Goal: Find specific page/section: Find specific page/section

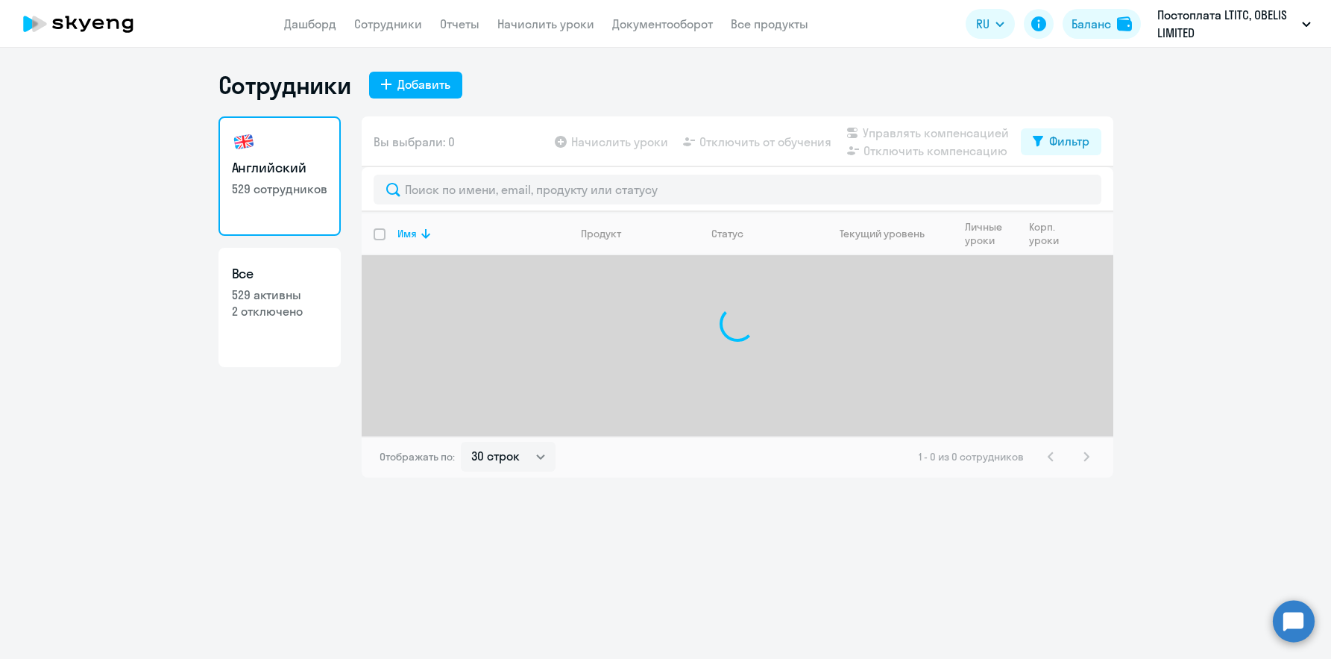
select select "30"
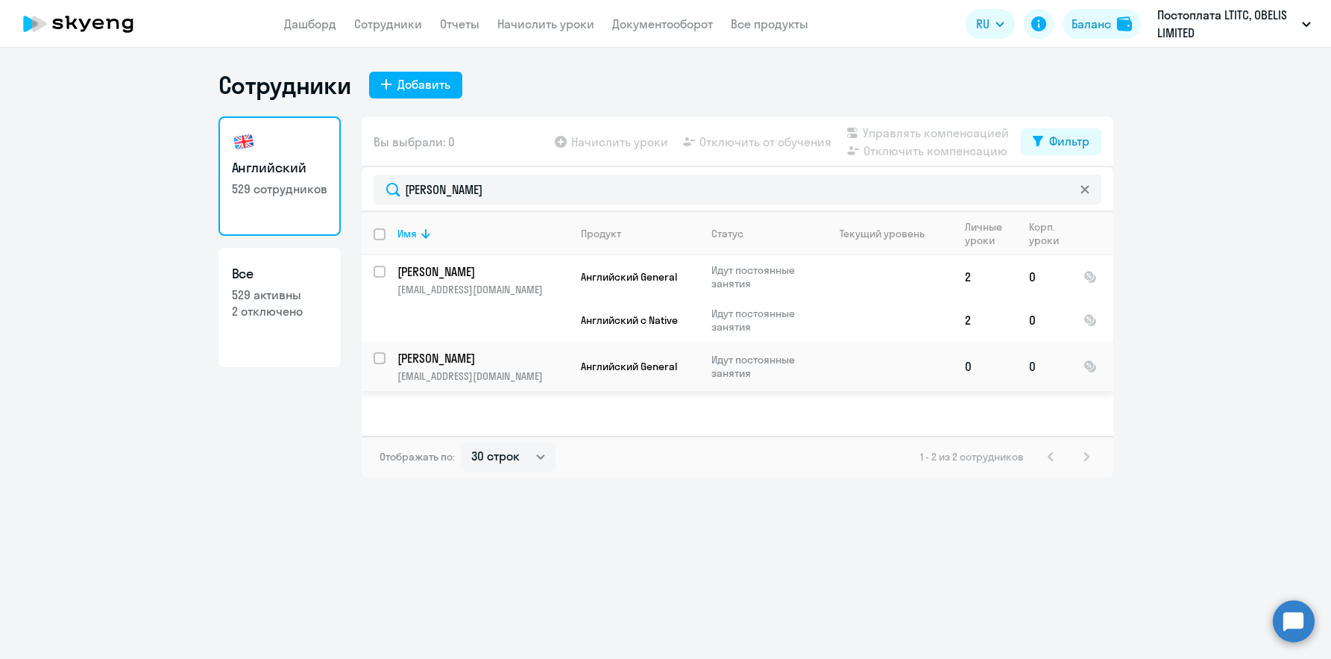
type input "[PERSON_NAME]"
click at [497, 369] on p "[EMAIL_ADDRESS][DOMAIN_NAME]" at bounding box center [483, 375] width 171 height 13
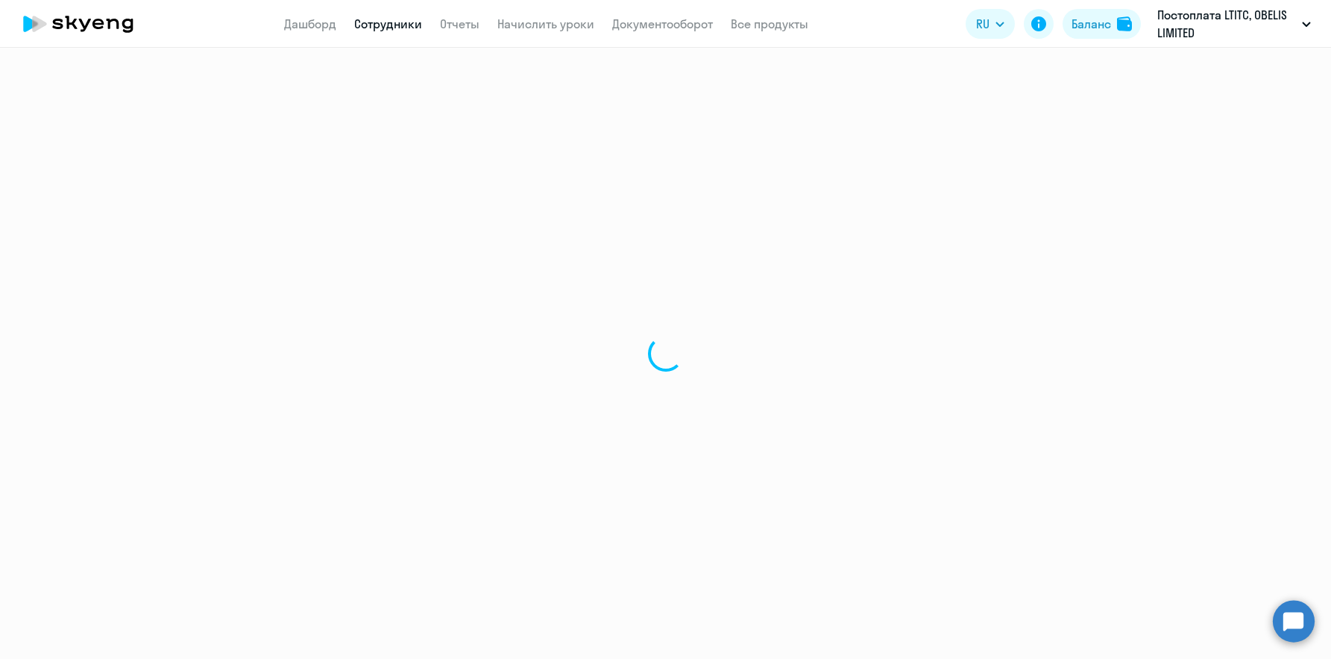
select select "english"
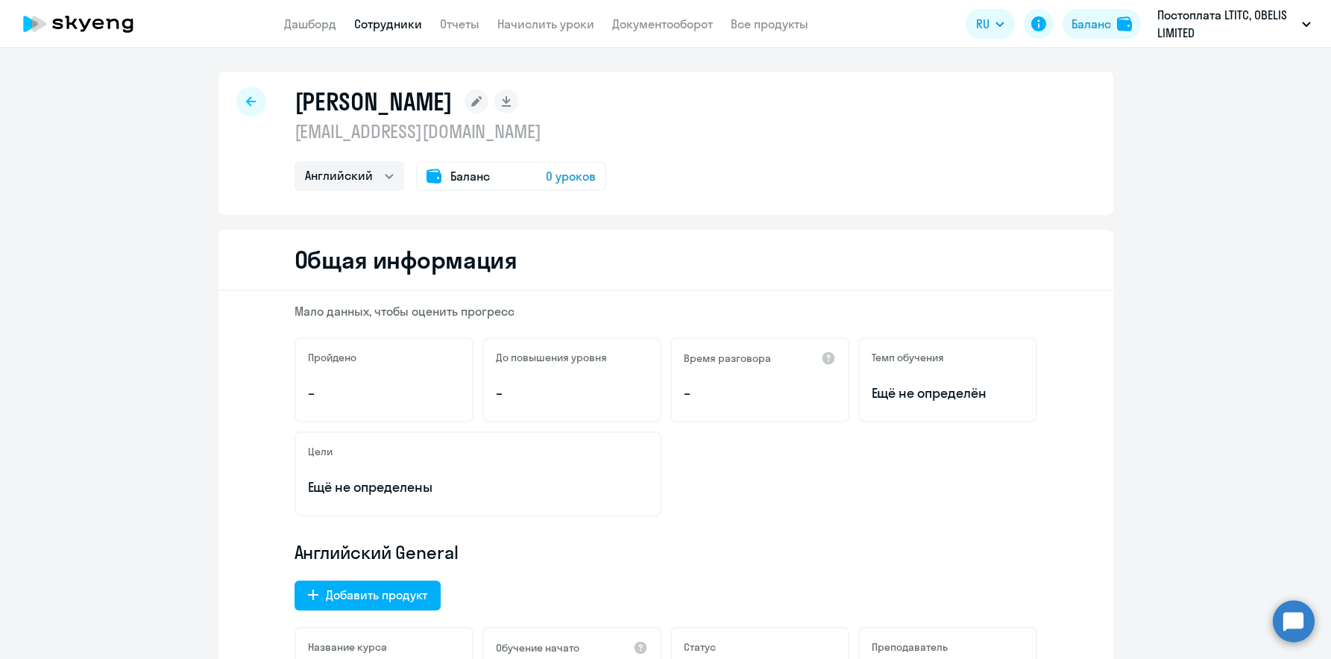
click at [236, 92] on div at bounding box center [251, 102] width 30 height 30
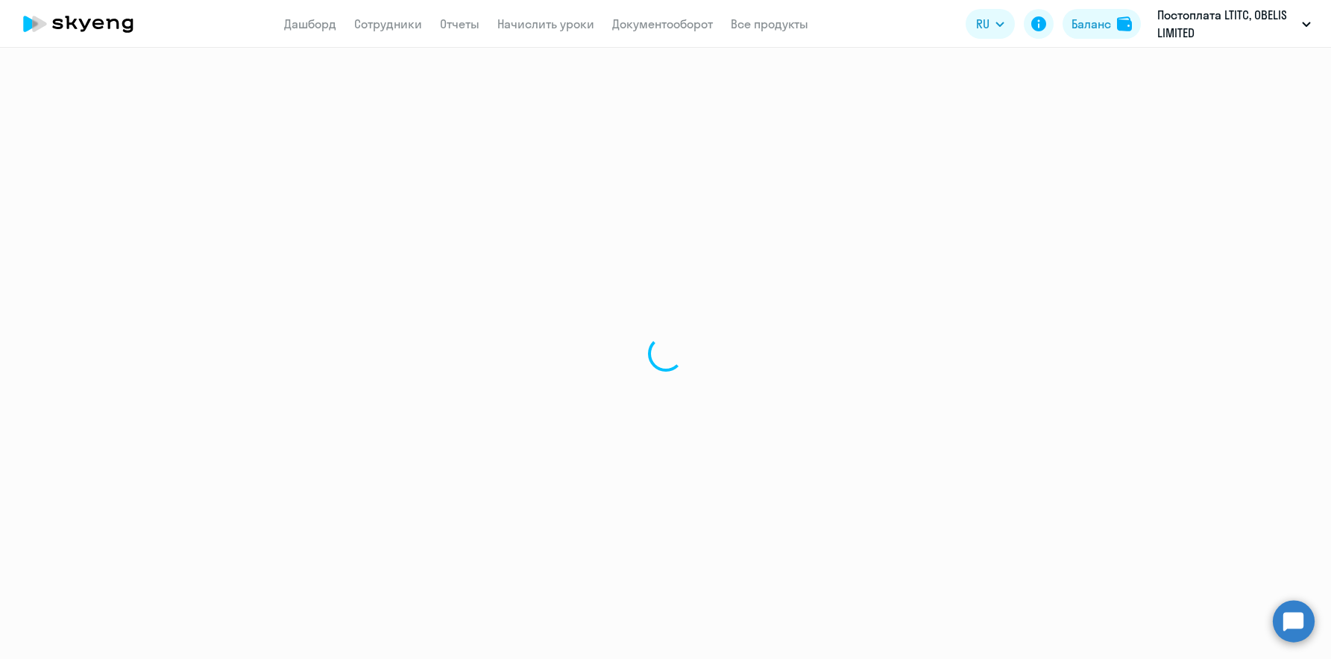
select select "30"
